Goal: Task Accomplishment & Management: Use online tool/utility

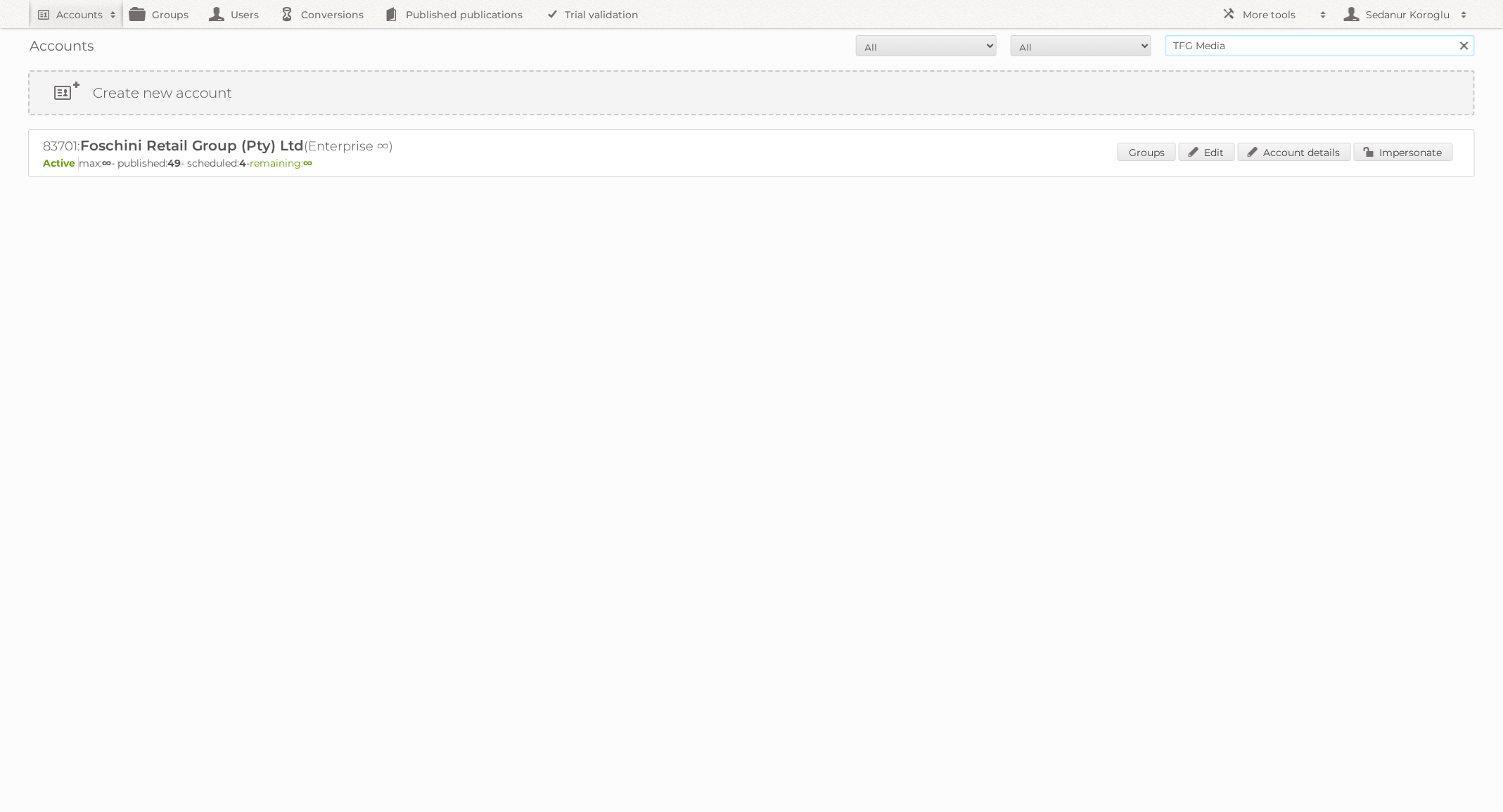
drag, startPoint x: 1233, startPoint y: 48, endPoint x: 1064, endPoint y: 47, distance: 169.0
click at [1065, 48] on form "All Active Expired Pending All Paid Trials Self service TFG Media Search" at bounding box center [751, 46] width 1446 height 21
type input "HEMA"
click at [1453, 35] on input "Search" at bounding box center [1463, 46] width 21 height 21
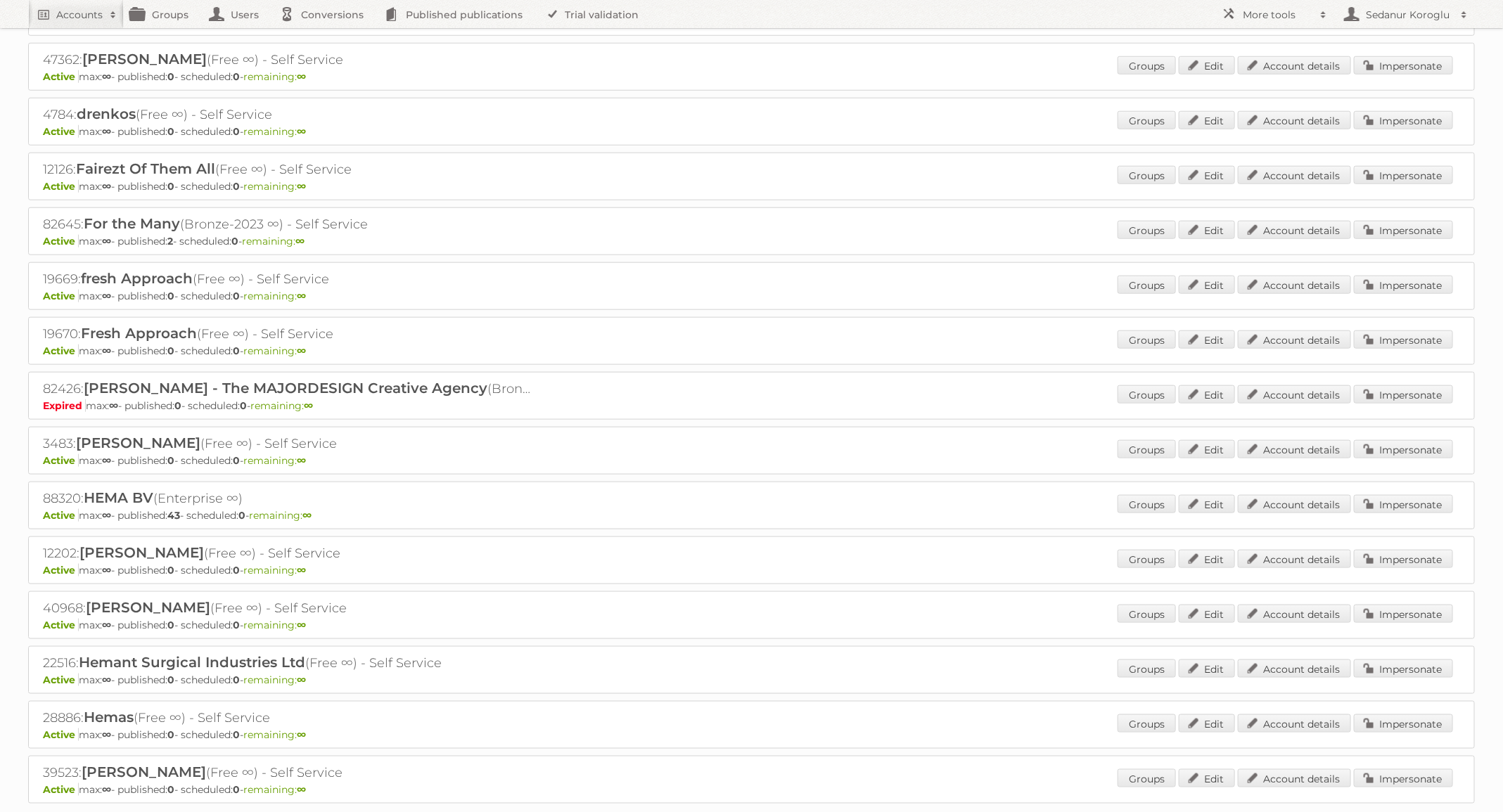
scroll to position [764, 0]
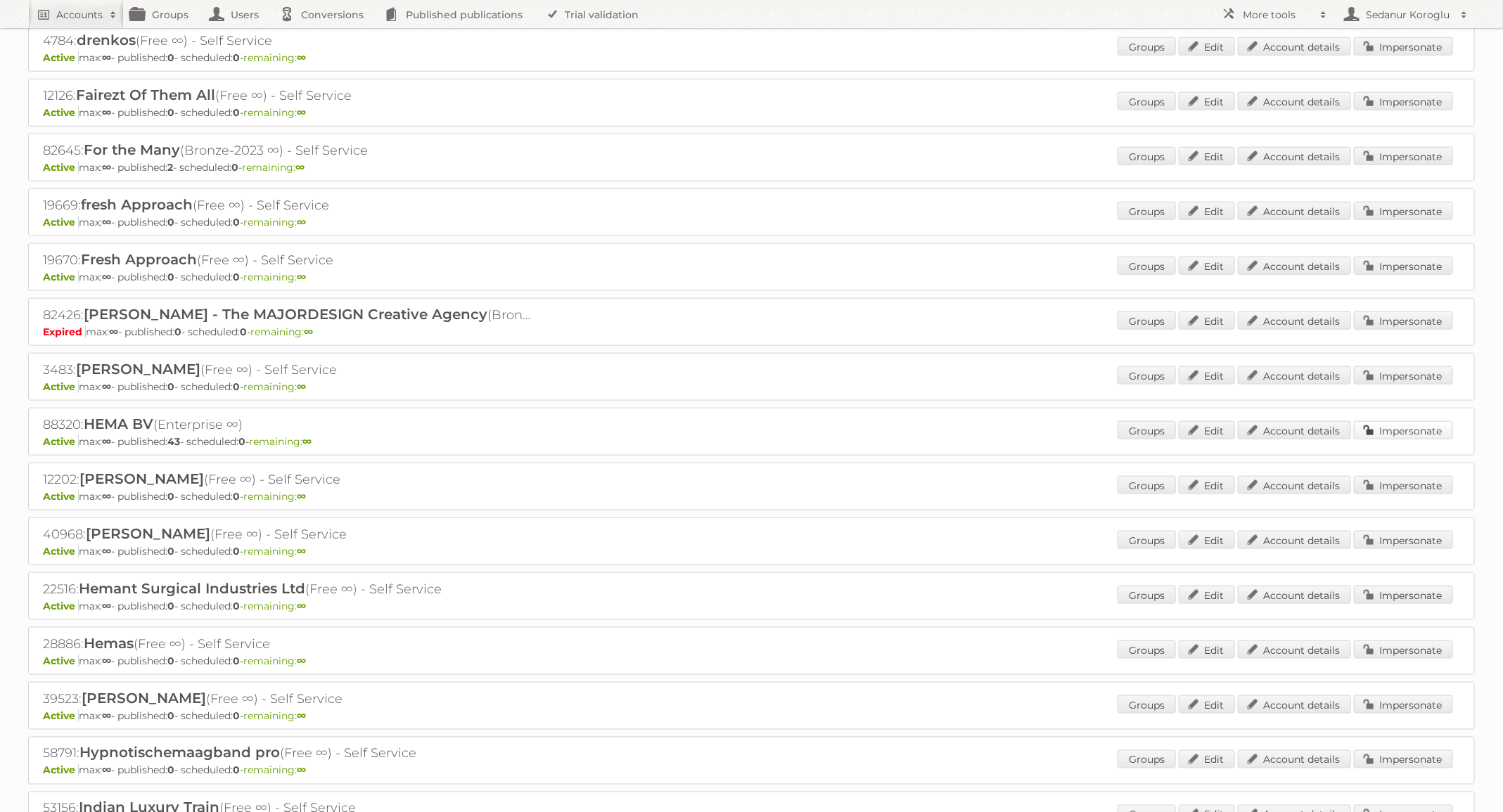
click at [1389, 421] on link "Impersonate" at bounding box center [1403, 430] width 99 height 19
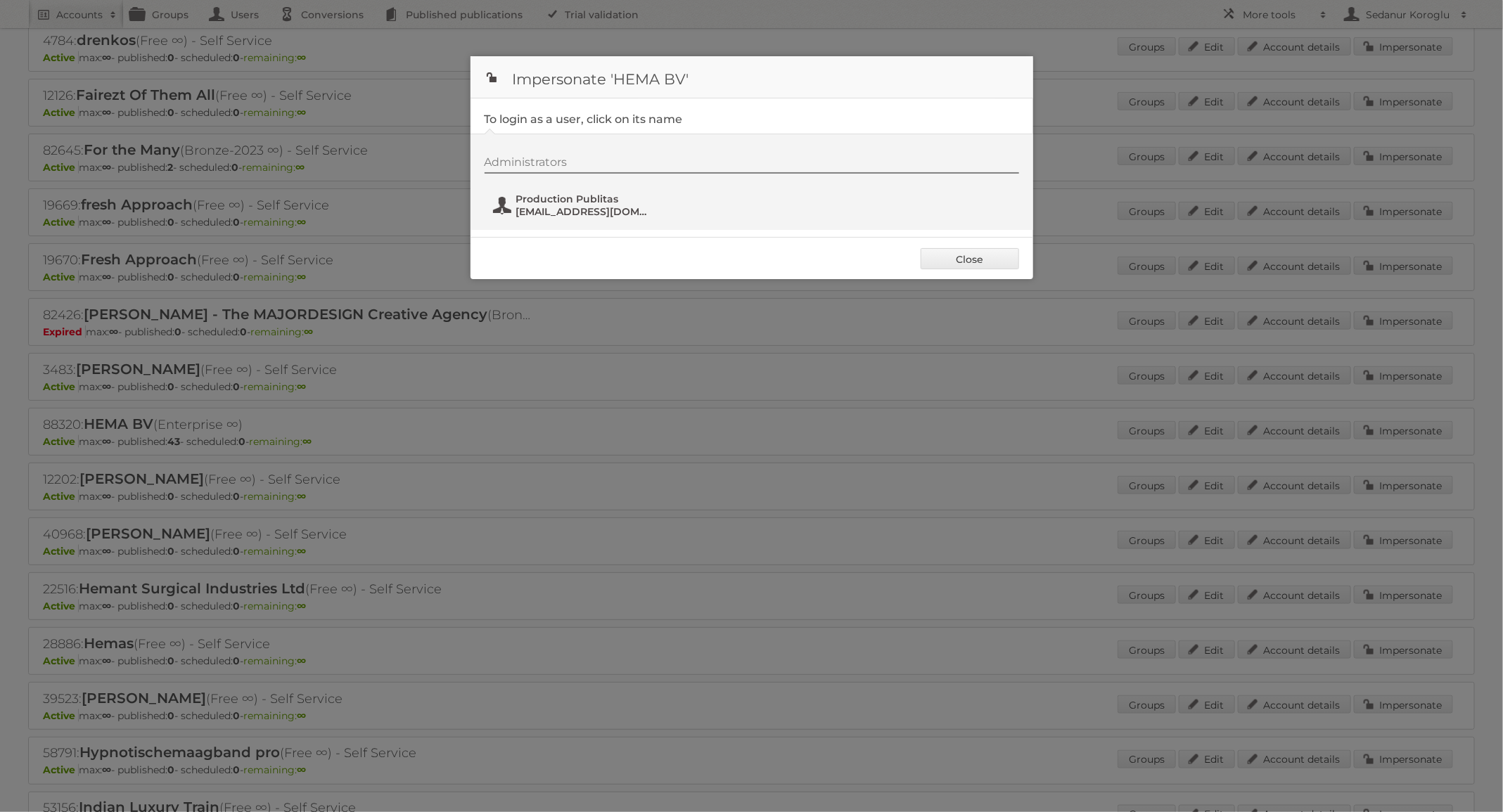
click at [587, 201] on span "Production Publitas" at bounding box center [584, 198] width 137 height 13
